Goal: Information Seeking & Learning: Learn about a topic

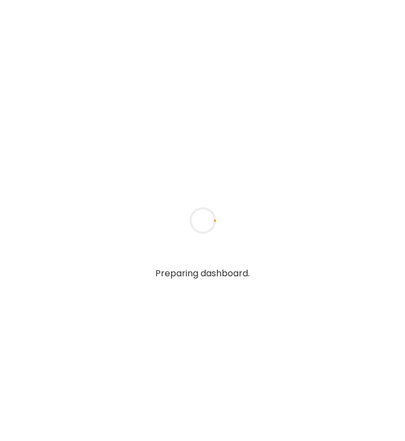
type input "**********"
type textarea "**********"
type input "**********"
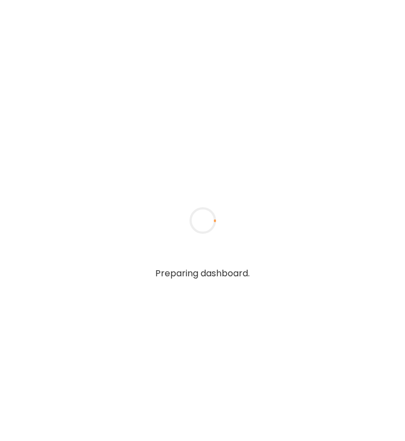
type textarea "**********"
type input "**********"
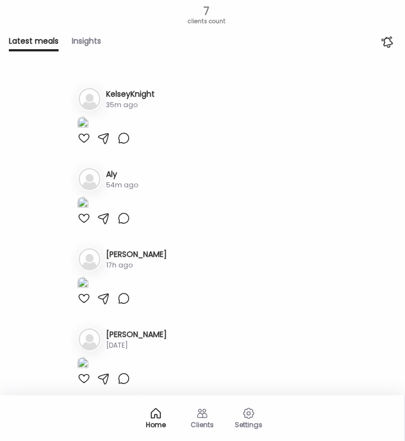
click at [151, 415] on icon at bounding box center [155, 412] width 9 height 9
click at [212, 416] on div "Clients" at bounding box center [202, 417] width 44 height 44
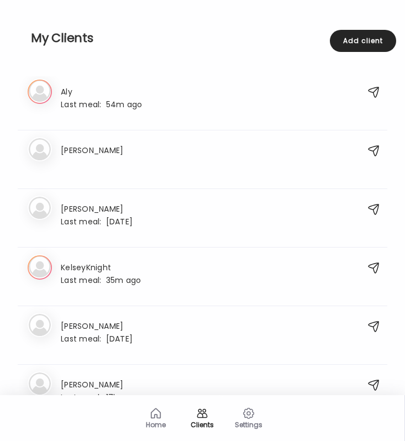
click at [212, 416] on div "Clients" at bounding box center [202, 417] width 44 height 44
click at [75, 271] on h3 "KelseyKnight" at bounding box center [101, 267] width 80 height 12
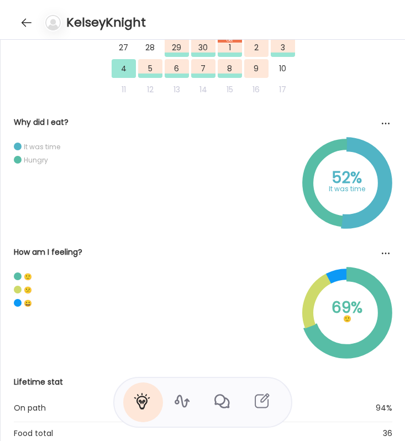
scroll to position [836, 0]
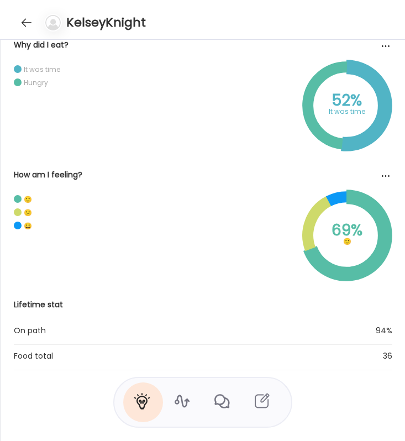
click at [182, 399] on icon at bounding box center [182, 401] width 18 height 18
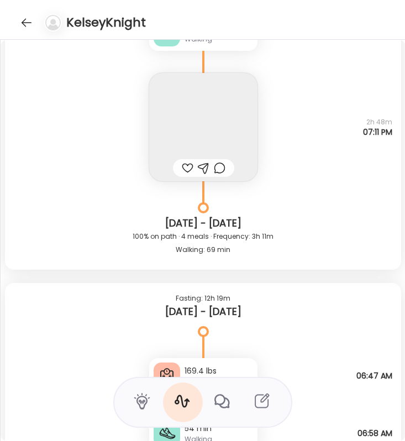
scroll to position [5254, 0]
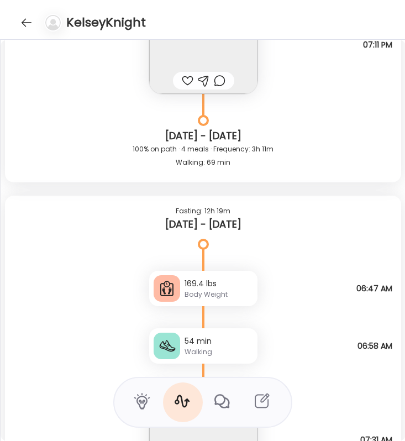
click at [143, 397] on icon at bounding box center [142, 401] width 18 height 18
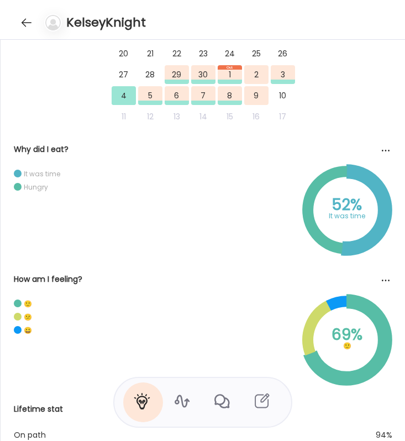
scroll to position [836, 0]
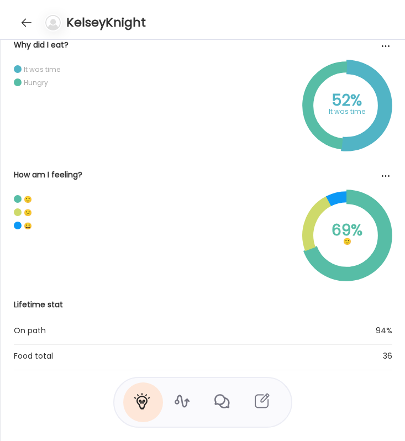
click at [219, 404] on icon at bounding box center [221, 401] width 15 height 14
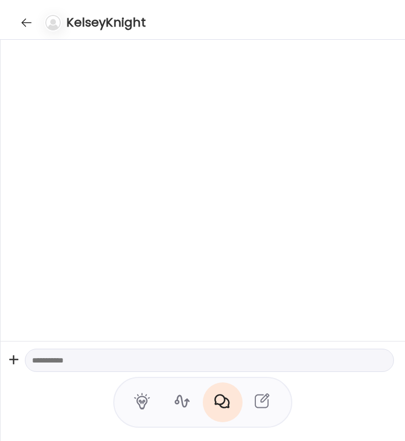
click at [183, 402] on icon at bounding box center [182, 401] width 18 height 18
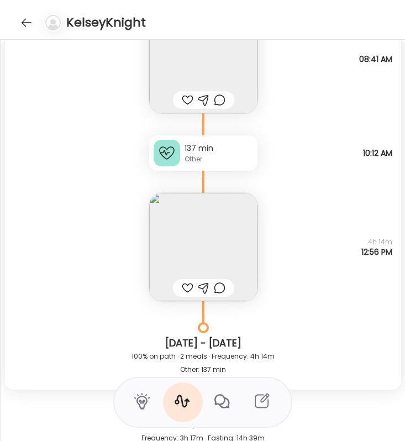
scroll to position [4037, 0]
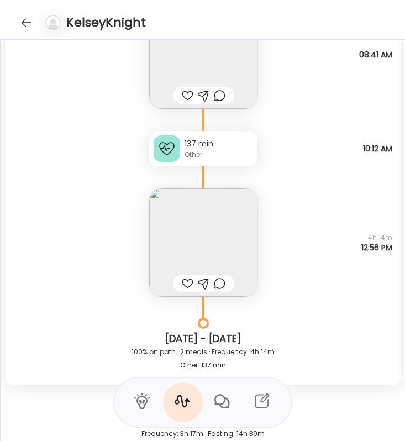
click at [220, 243] on img at bounding box center [203, 242] width 108 height 108
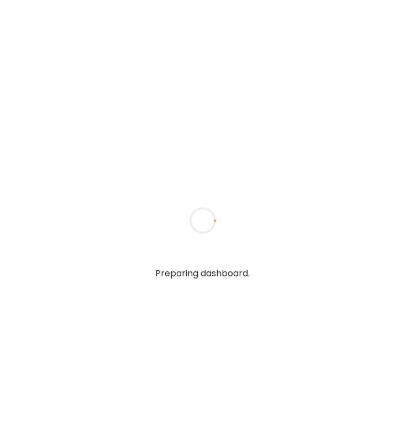
type input "**********"
type textarea "**********"
type input "**********"
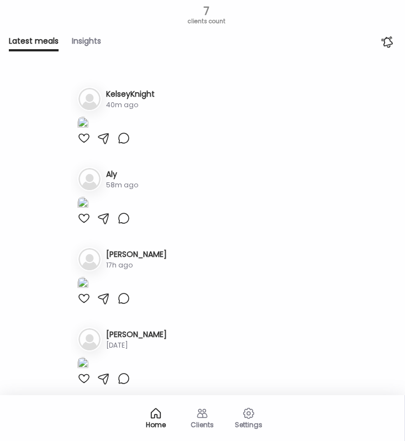
click at [88, 44] on div "Insights" at bounding box center [86, 43] width 29 height 16
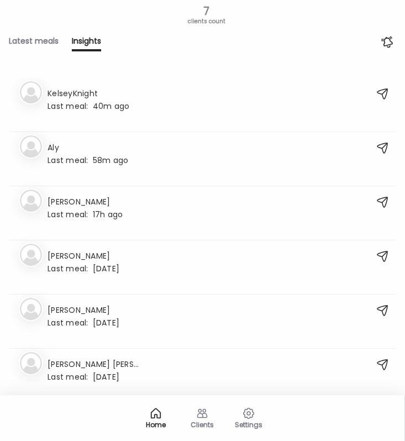
click at [202, 421] on div "Clients" at bounding box center [202, 424] width 40 height 7
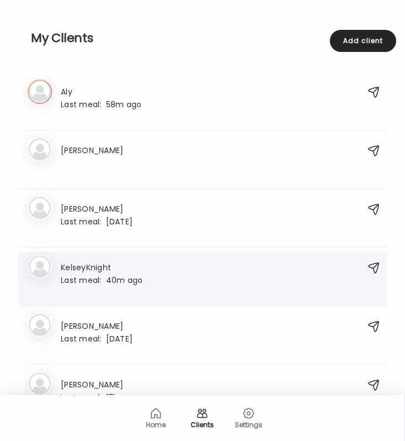
click at [128, 276] on div "Last meal: 40m ago" at bounding box center [102, 280] width 82 height 10
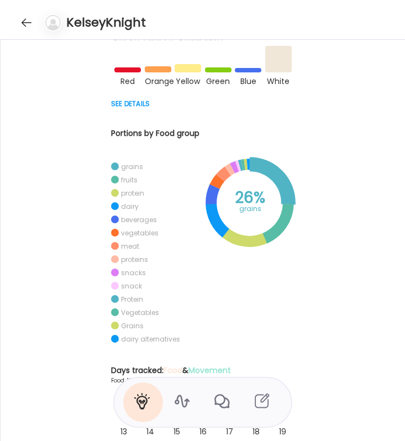
scroll to position [354, 0]
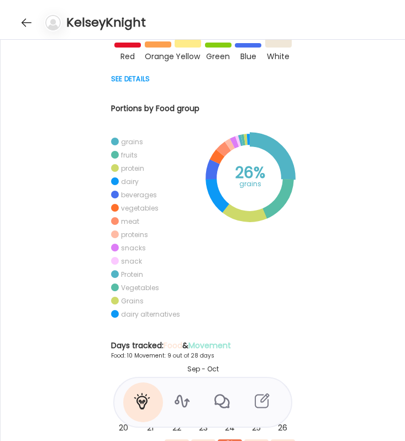
click at [178, 399] on icon at bounding box center [182, 401] width 18 height 18
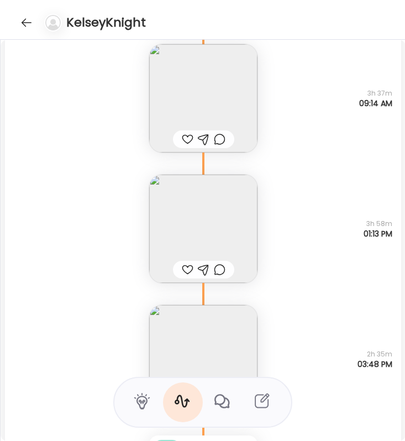
scroll to position [1778, 0]
click at [195, 229] on img at bounding box center [203, 230] width 108 height 108
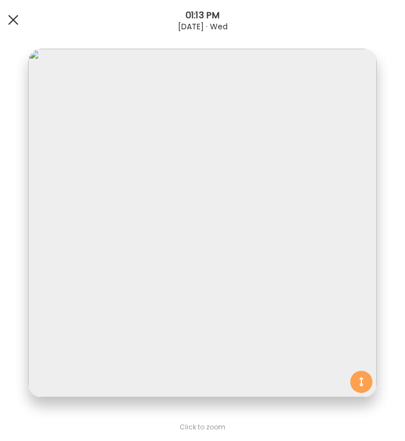
click at [6, 18] on div at bounding box center [13, 20] width 22 height 22
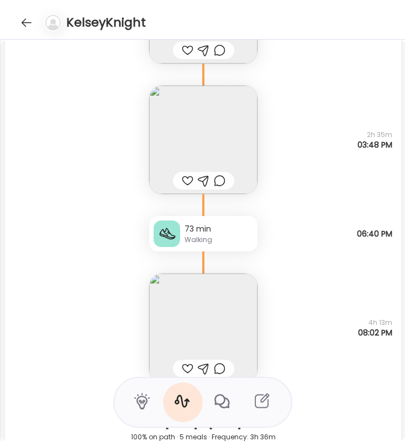
scroll to position [1993, 0]
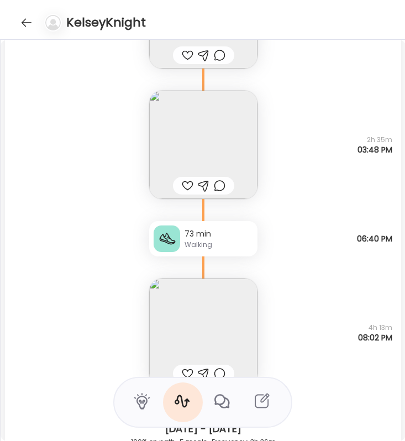
click at [211, 125] on img at bounding box center [203, 145] width 108 height 108
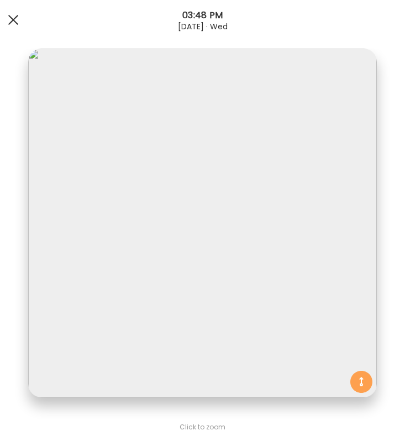
click at [11, 19] on div at bounding box center [13, 20] width 22 height 22
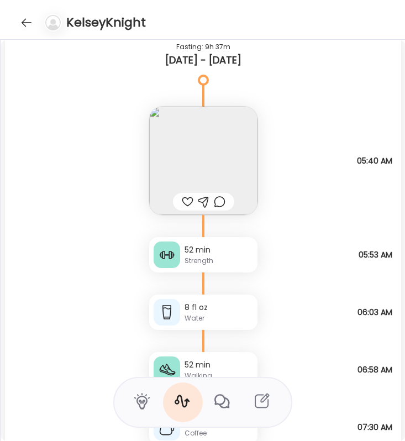
scroll to position [2451, 0]
click at [211, 157] on img at bounding box center [203, 160] width 108 height 108
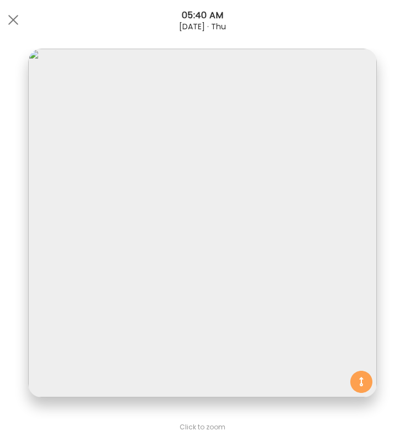
click at [147, 317] on img at bounding box center [202, 223] width 349 height 349
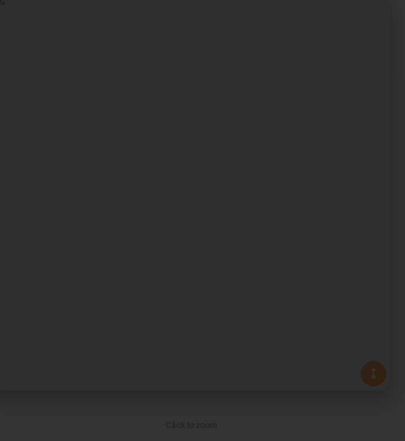
scroll to position [0, 0]
click at [393, 18] on span at bounding box center [390, 15] width 10 height 10
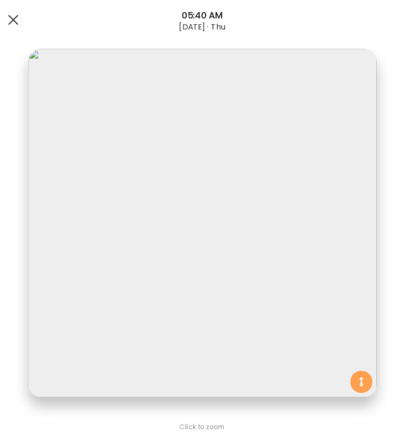
click at [13, 19] on span at bounding box center [13, 20] width 10 height 10
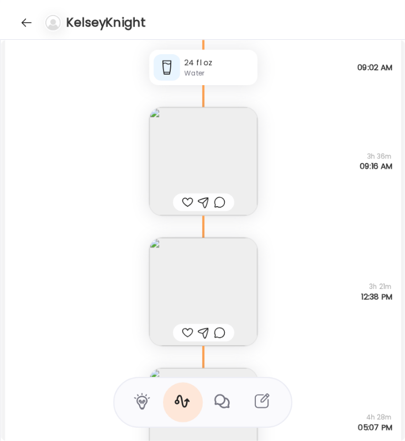
scroll to position [2869, 0]
click at [226, 155] on img at bounding box center [203, 160] width 108 height 108
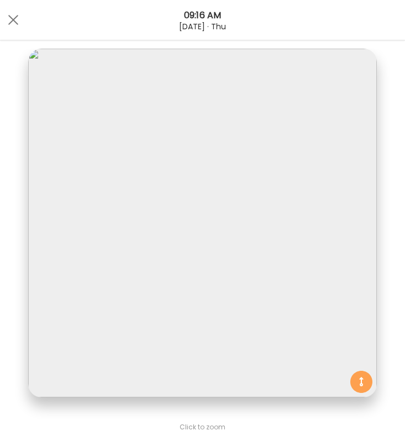
scroll to position [184, 0]
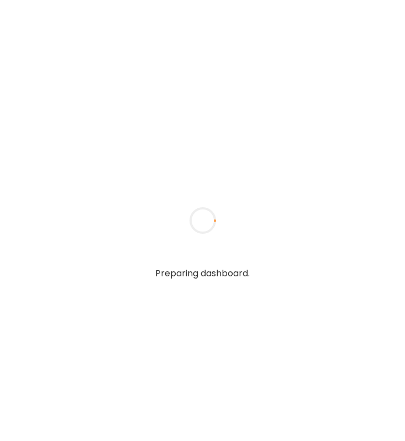
type input "**********"
type textarea "**********"
type input "**********"
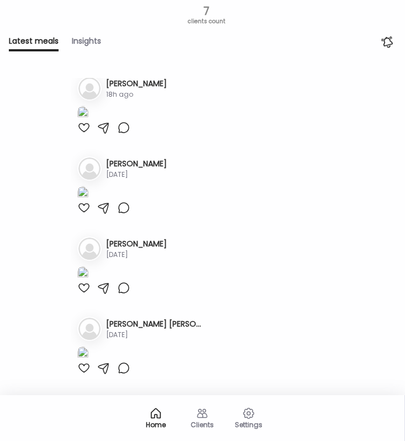
scroll to position [174, 0]
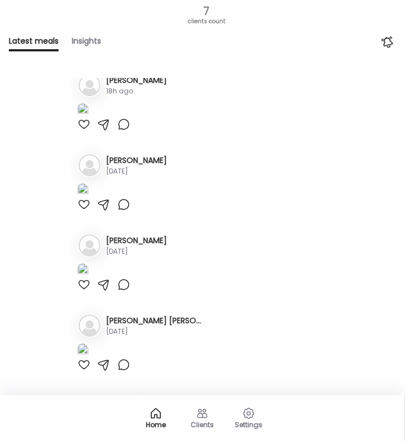
click at [81, 43] on div "Insights" at bounding box center [86, 43] width 29 height 16
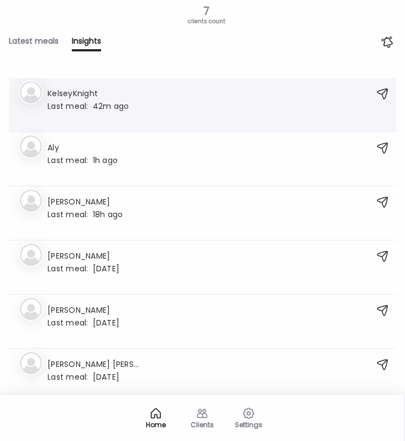
click at [70, 101] on span "Last meal:" at bounding box center [70, 107] width 45 height 12
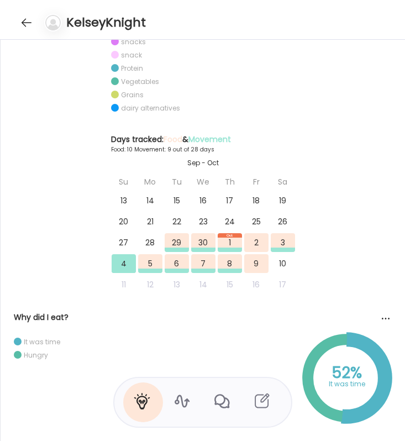
scroll to position [563, 0]
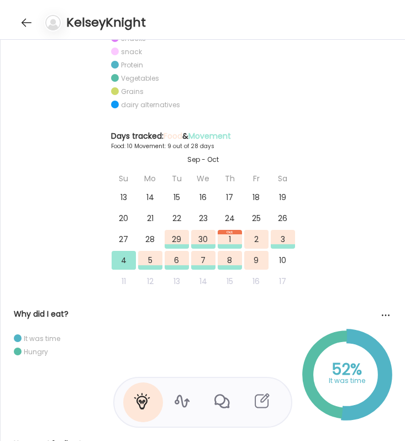
click at [220, 402] on icon at bounding box center [222, 401] width 18 height 18
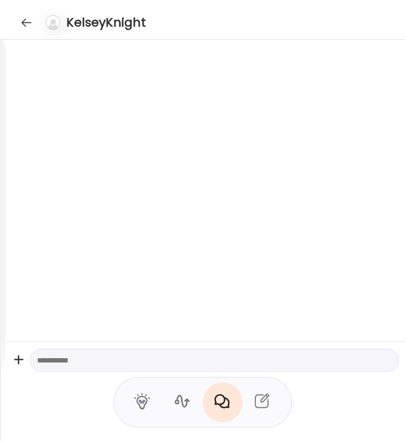
scroll to position [0, 810]
click at [175, 399] on icon at bounding box center [182, 401] width 18 height 18
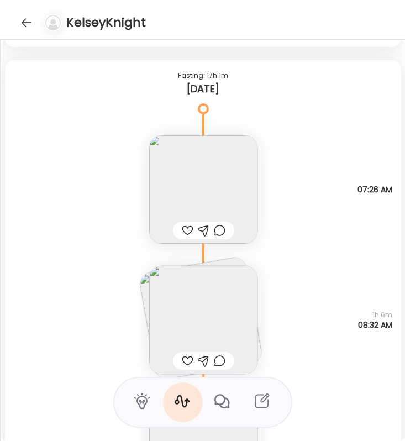
scroll to position [8163, 0]
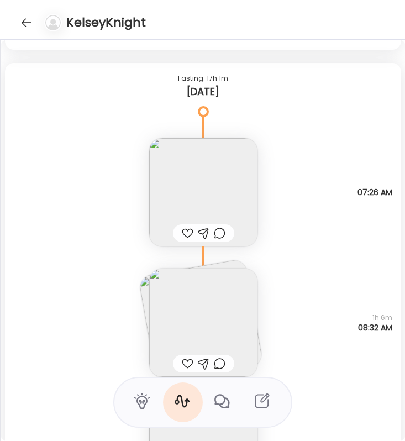
click at [217, 194] on img at bounding box center [203, 192] width 108 height 108
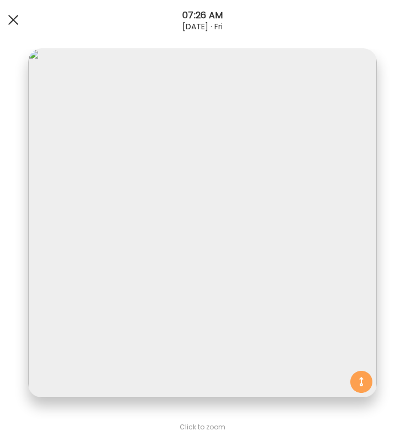
click at [10, 22] on span at bounding box center [13, 20] width 10 height 10
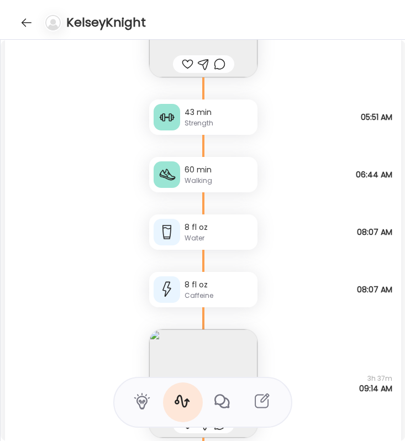
scroll to position [1495, 0]
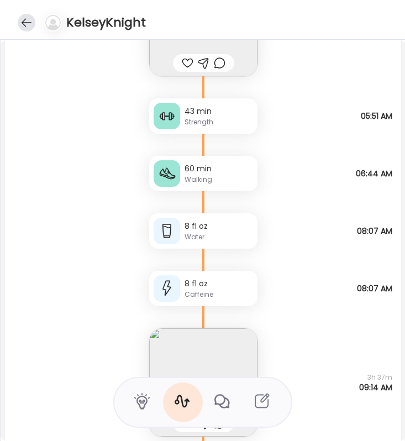
click at [21, 22] on div at bounding box center [27, 23] width 18 height 18
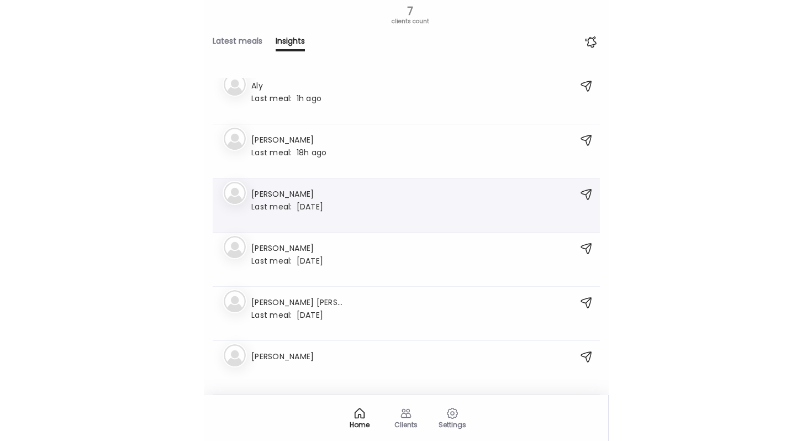
scroll to position [0, 0]
